Goal: Task Accomplishment & Management: Manage account settings

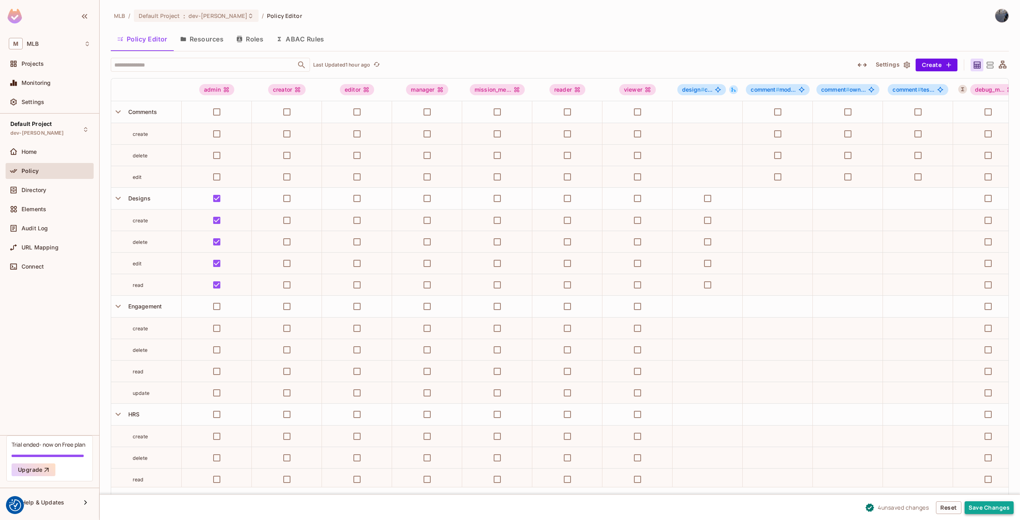
click at [987, 513] on button "Save Changes" at bounding box center [989, 507] width 49 height 13
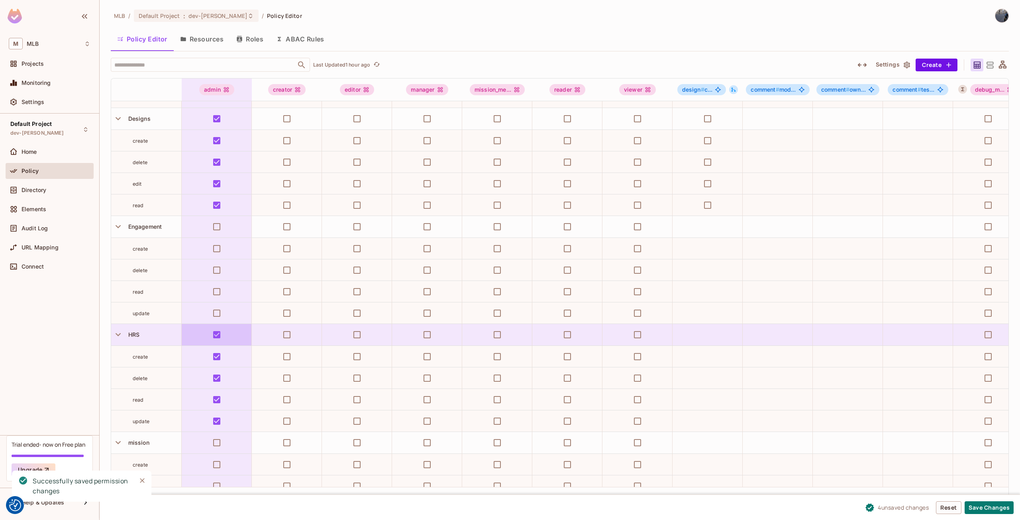
scroll to position [120, 0]
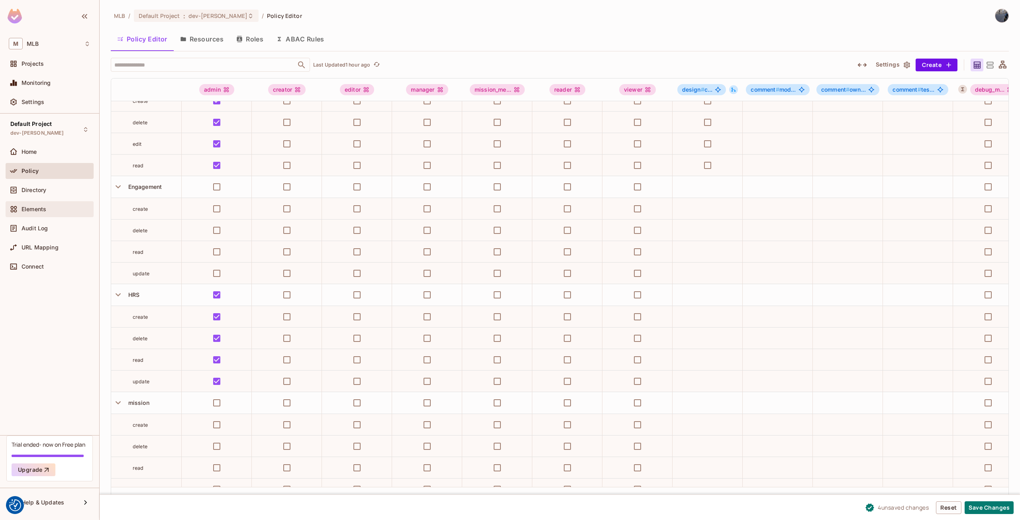
click at [43, 210] on span "Elements" at bounding box center [34, 209] width 25 height 6
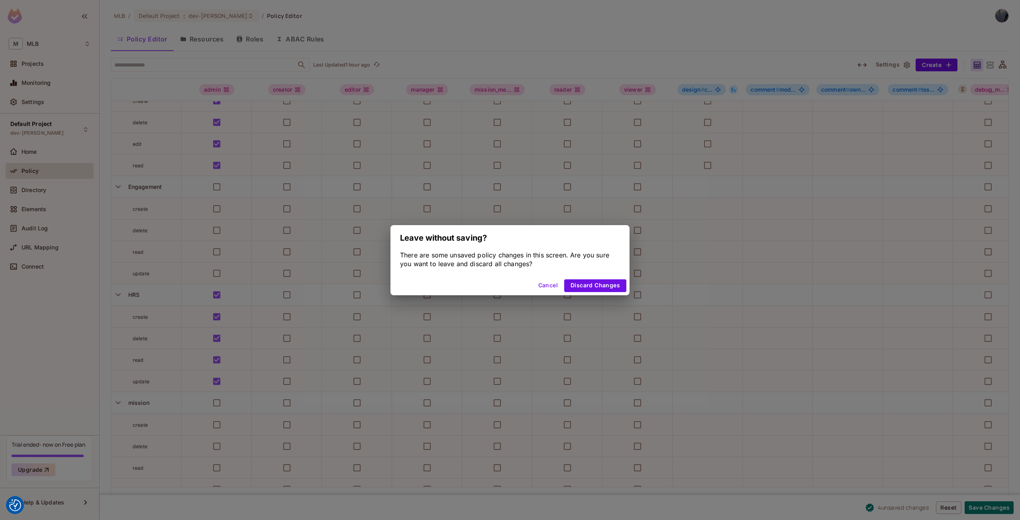
click at [540, 284] on button "Cancel" at bounding box center [548, 285] width 26 height 13
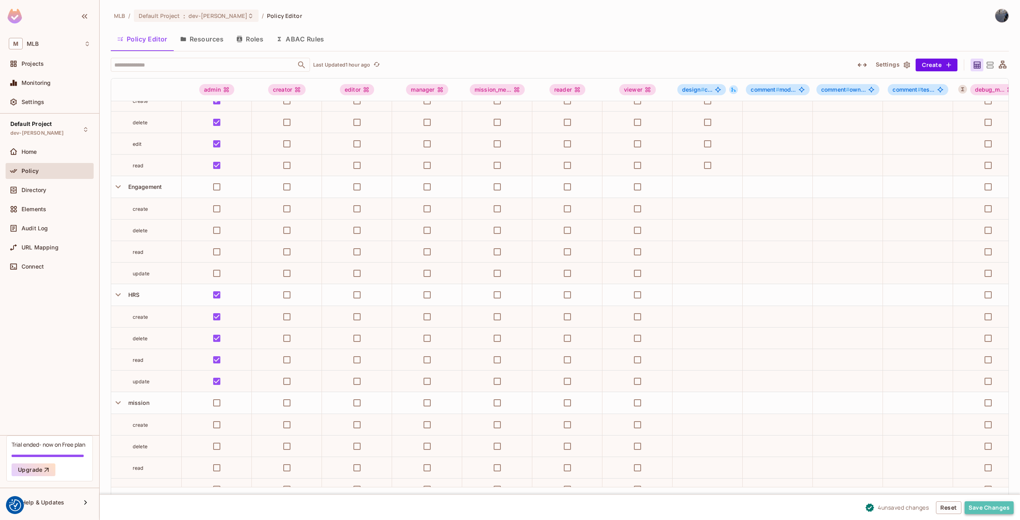
click at [974, 501] on button "Save Changes" at bounding box center [989, 507] width 49 height 13
click at [39, 187] on span "Directory" at bounding box center [34, 190] width 25 height 6
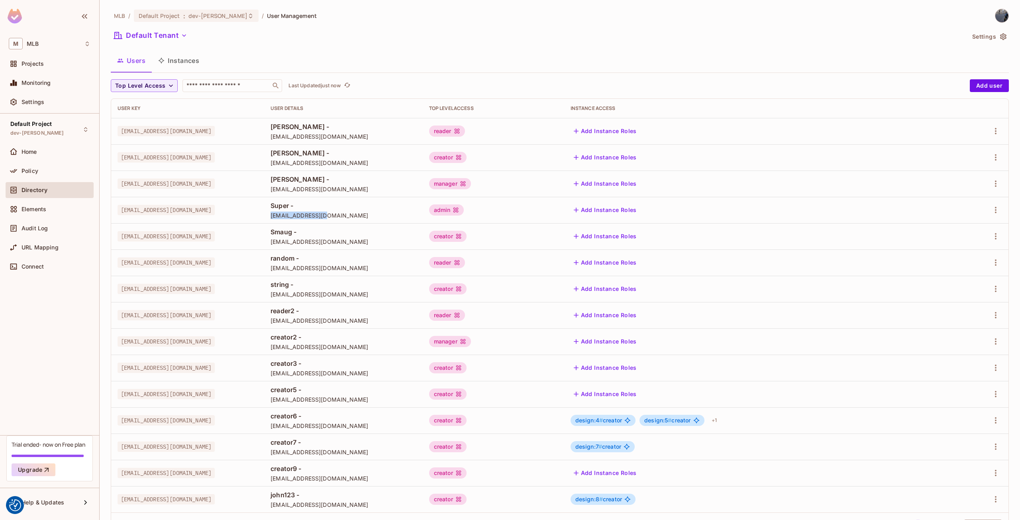
drag, startPoint x: 304, startPoint y: 215, endPoint x: 369, endPoint y: 219, distance: 65.1
click at [369, 219] on td "Super - [EMAIL_ADDRESS][DOMAIN_NAME]" at bounding box center [343, 210] width 159 height 26
copy span "[EMAIL_ADDRESS][DOMAIN_NAME]"
click at [40, 171] on div "Policy" at bounding box center [56, 171] width 69 height 6
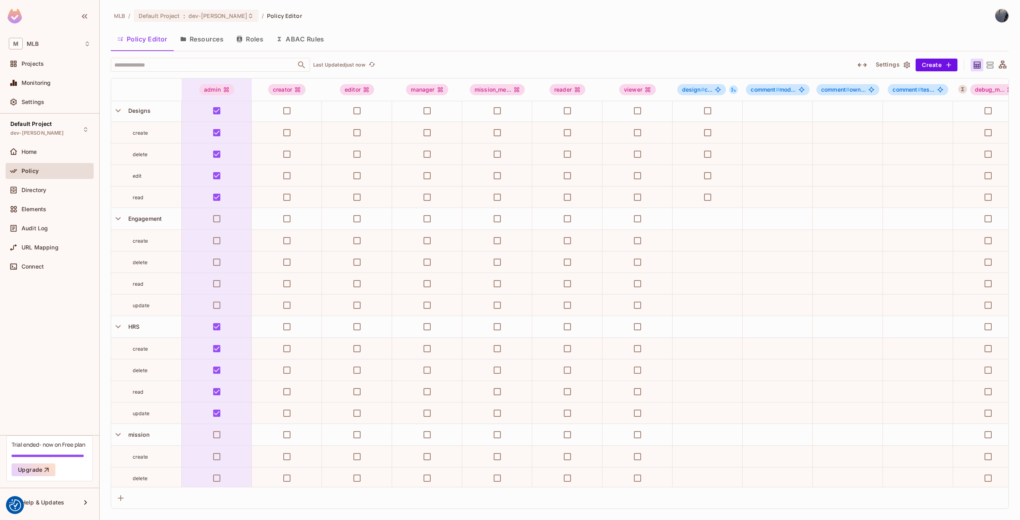
scroll to position [120, 0]
